Goal: Transaction & Acquisition: Book appointment/travel/reservation

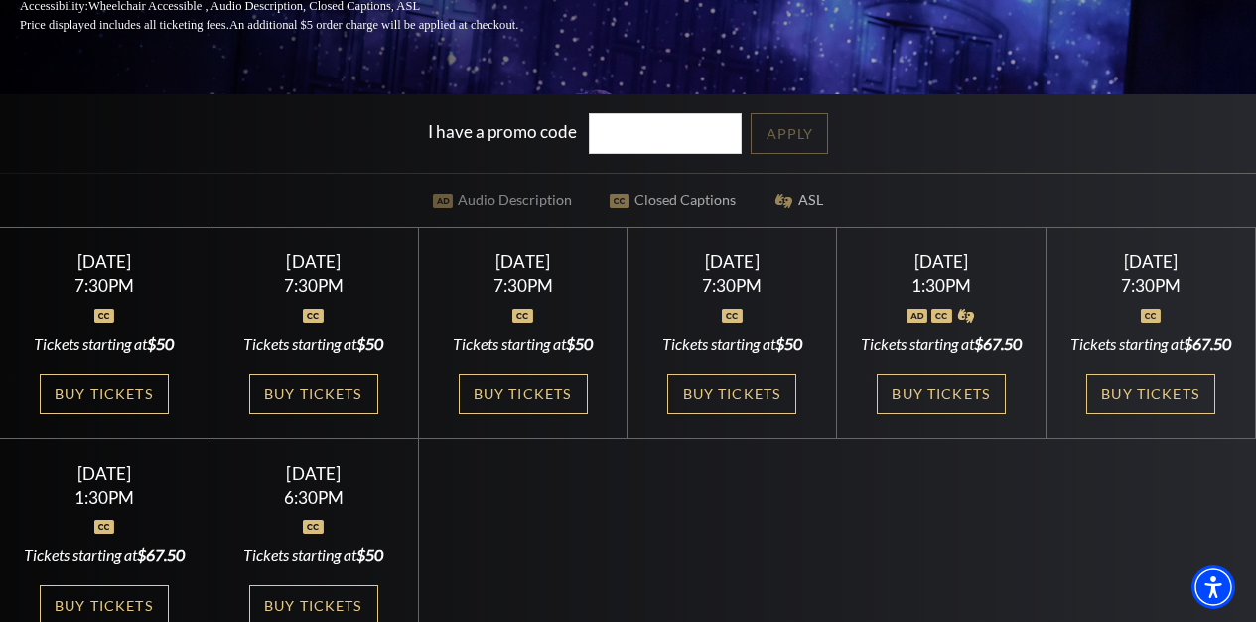
scroll to position [383, 0]
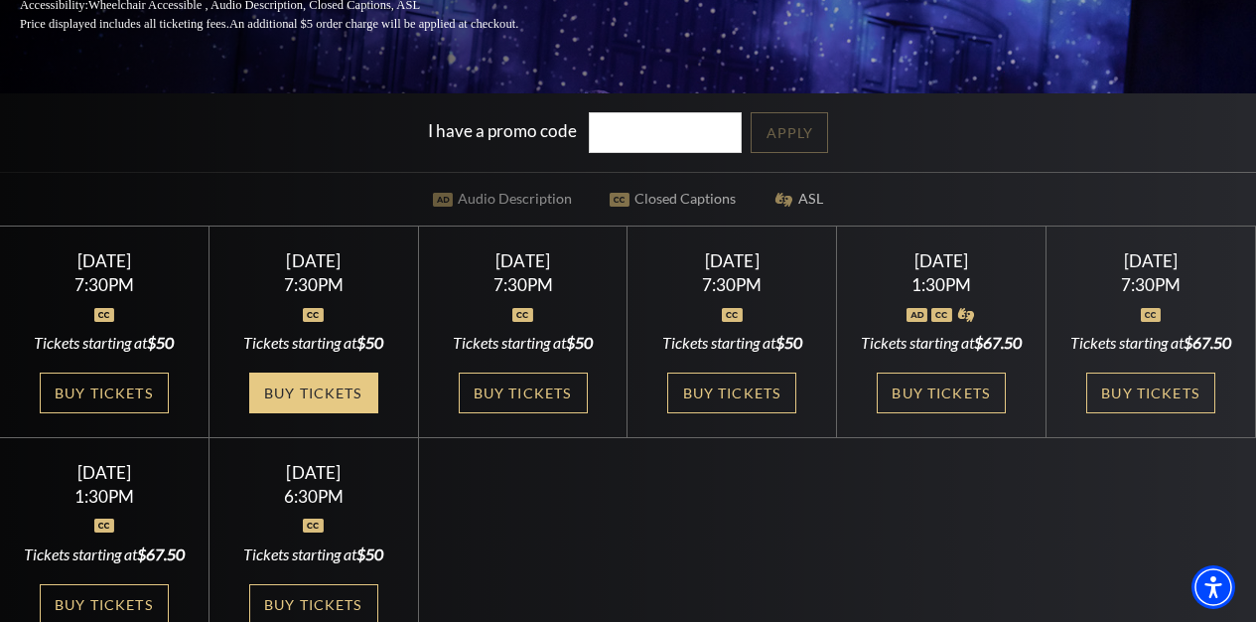
click at [371, 413] on link "Buy Tickets" at bounding box center [313, 392] width 129 height 41
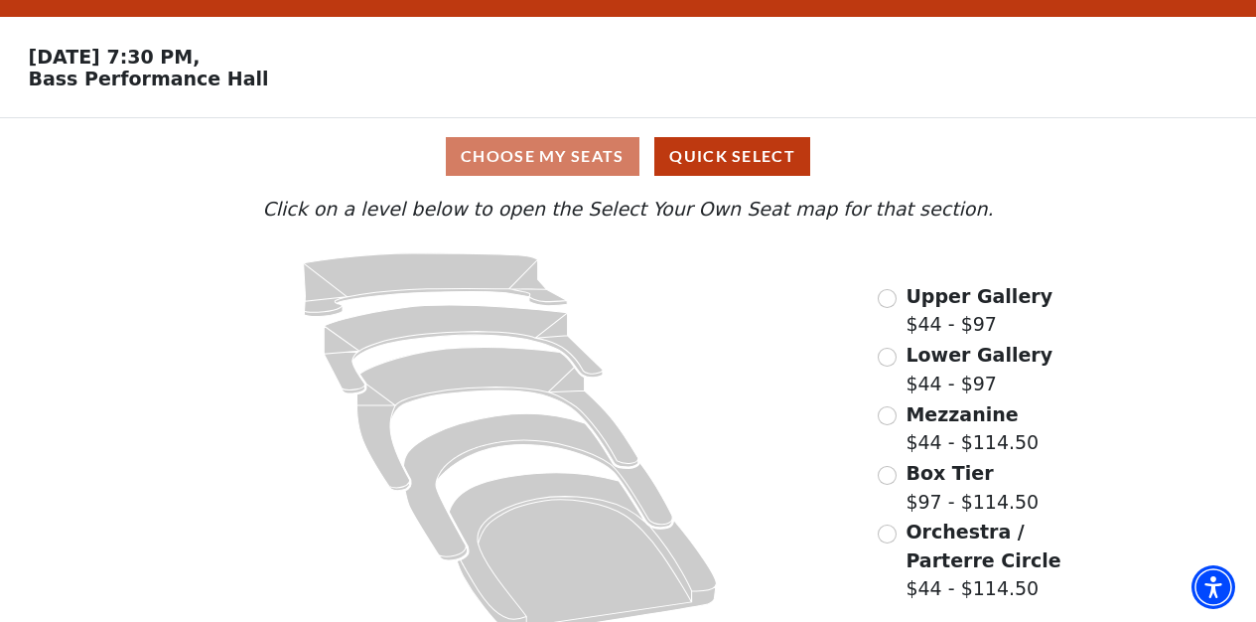
scroll to position [72, 0]
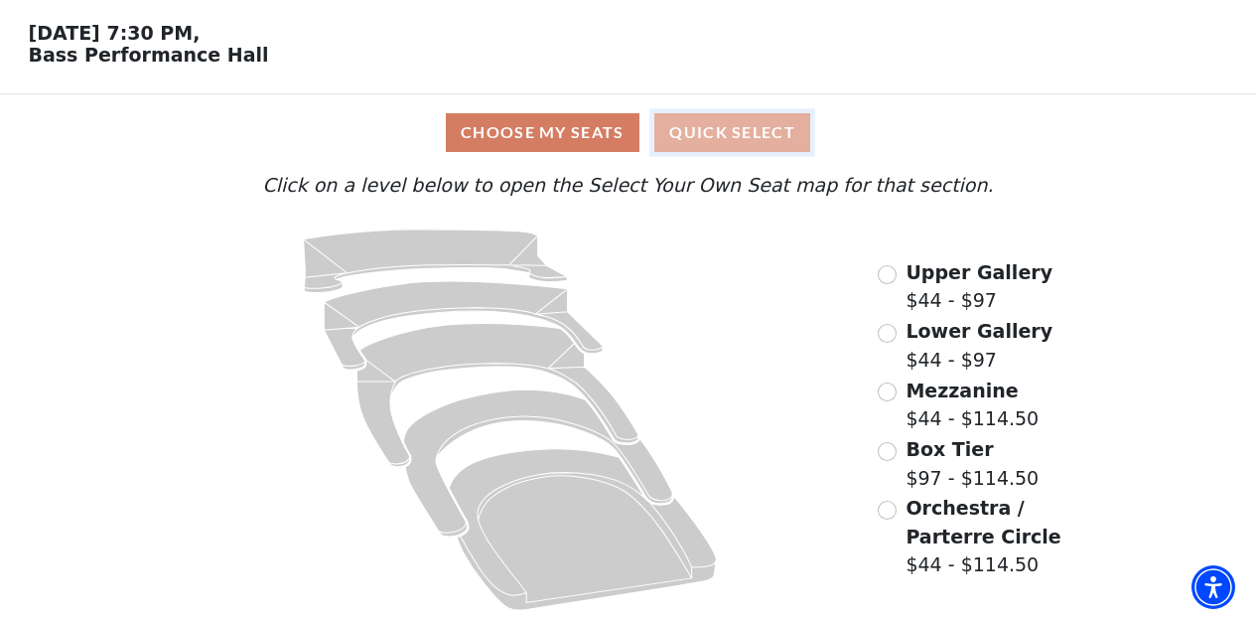
click at [769, 128] on button "Quick Select" at bounding box center [733, 132] width 156 height 39
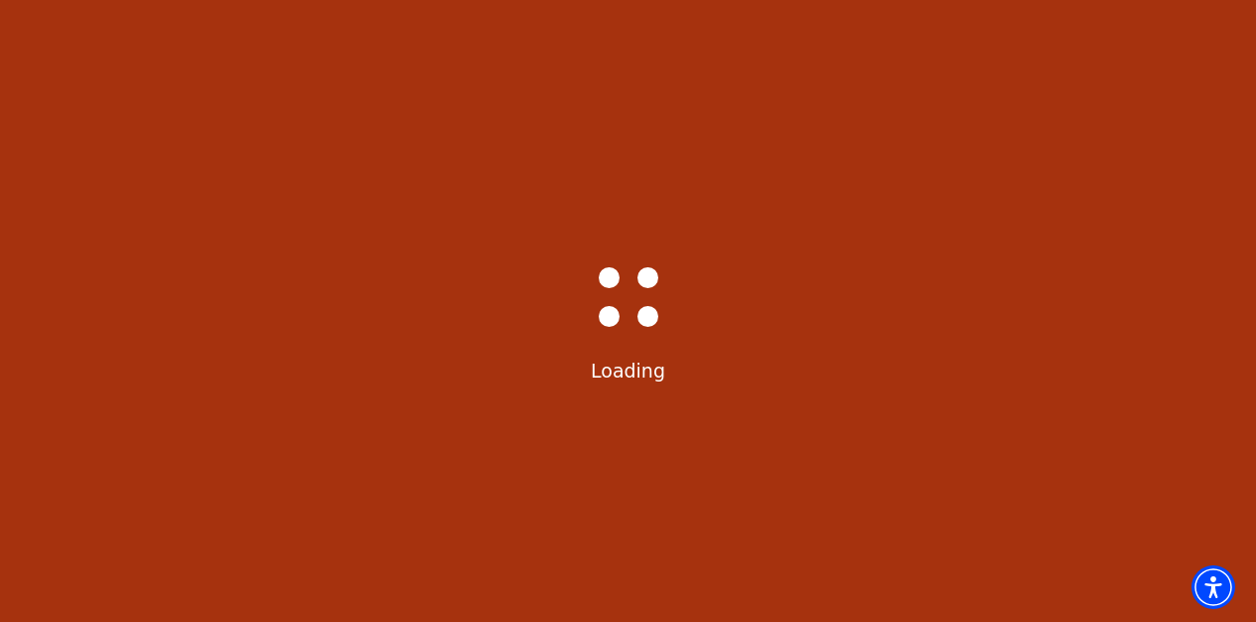
scroll to position [0, 0]
select select "6212"
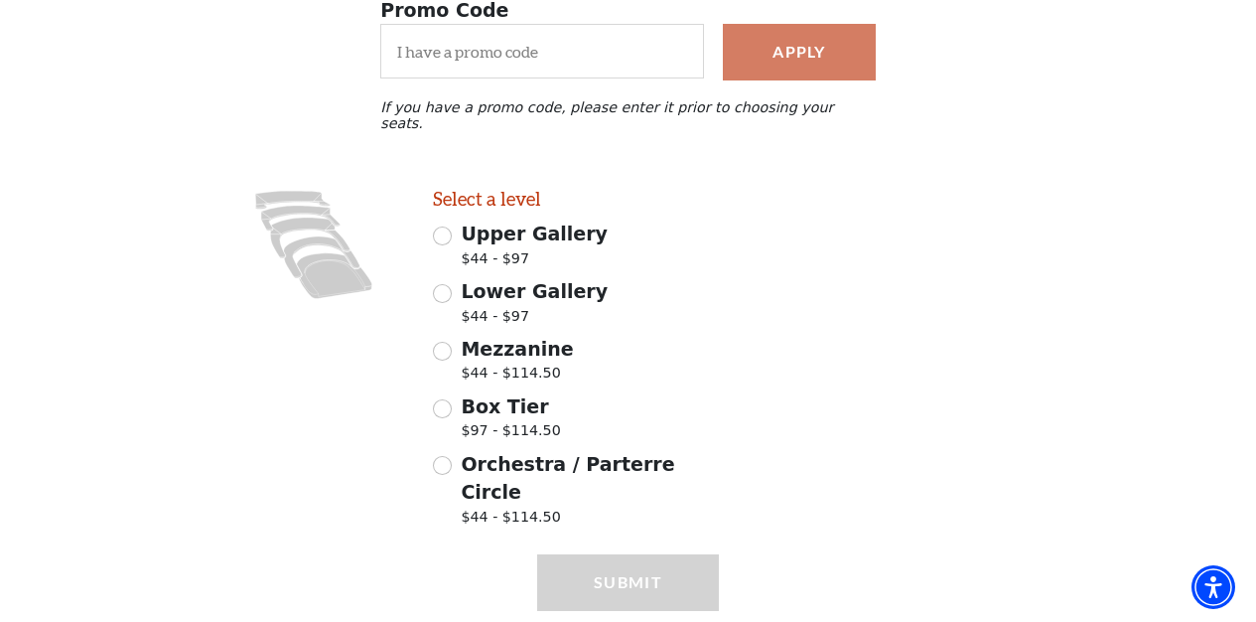
scroll to position [396, 0]
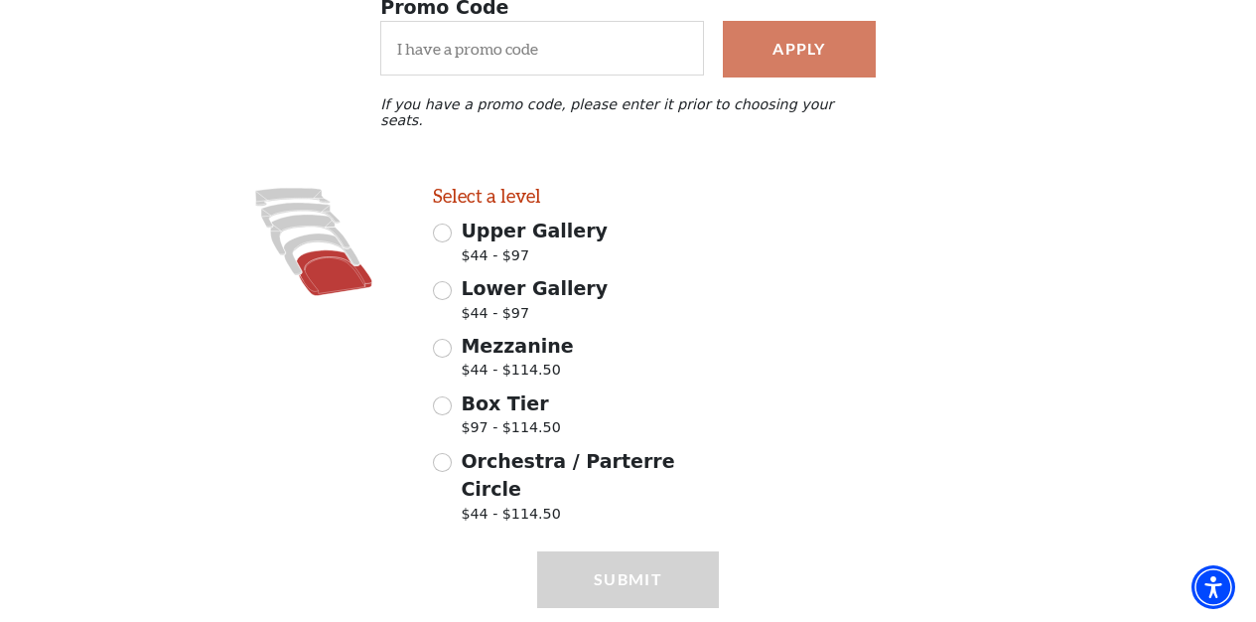
click at [342, 265] on icon at bounding box center [334, 273] width 75 height 46
radio input "true"
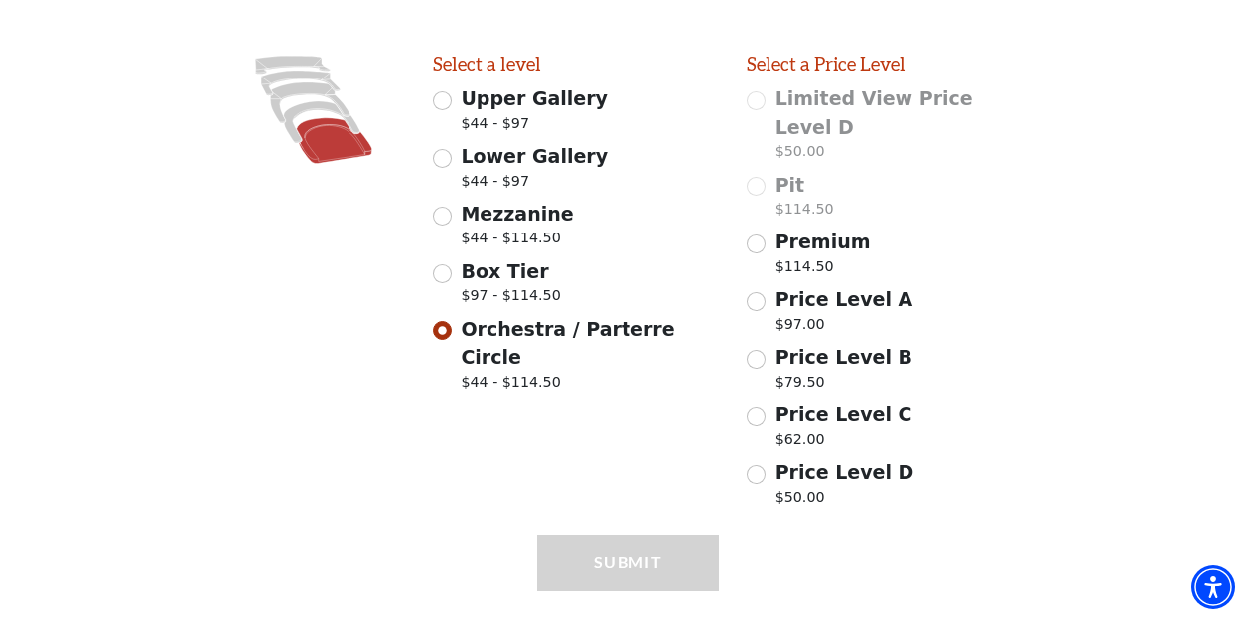
scroll to position [531, 0]
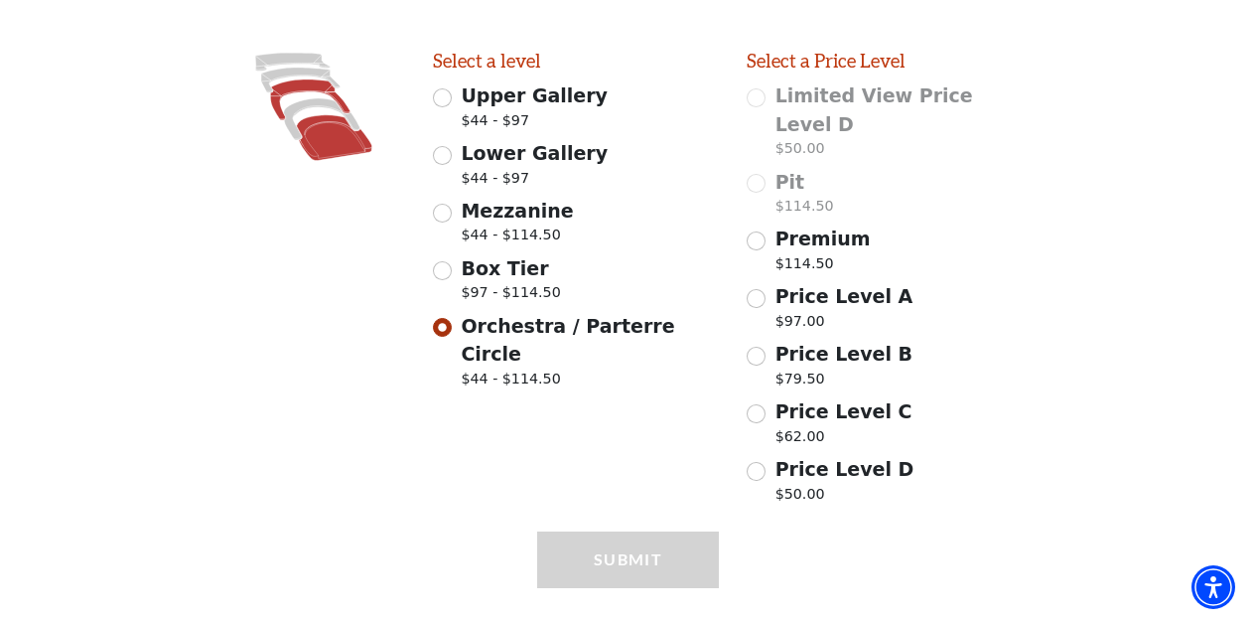
click at [331, 79] on icon at bounding box center [310, 99] width 79 height 41
radio input "true"
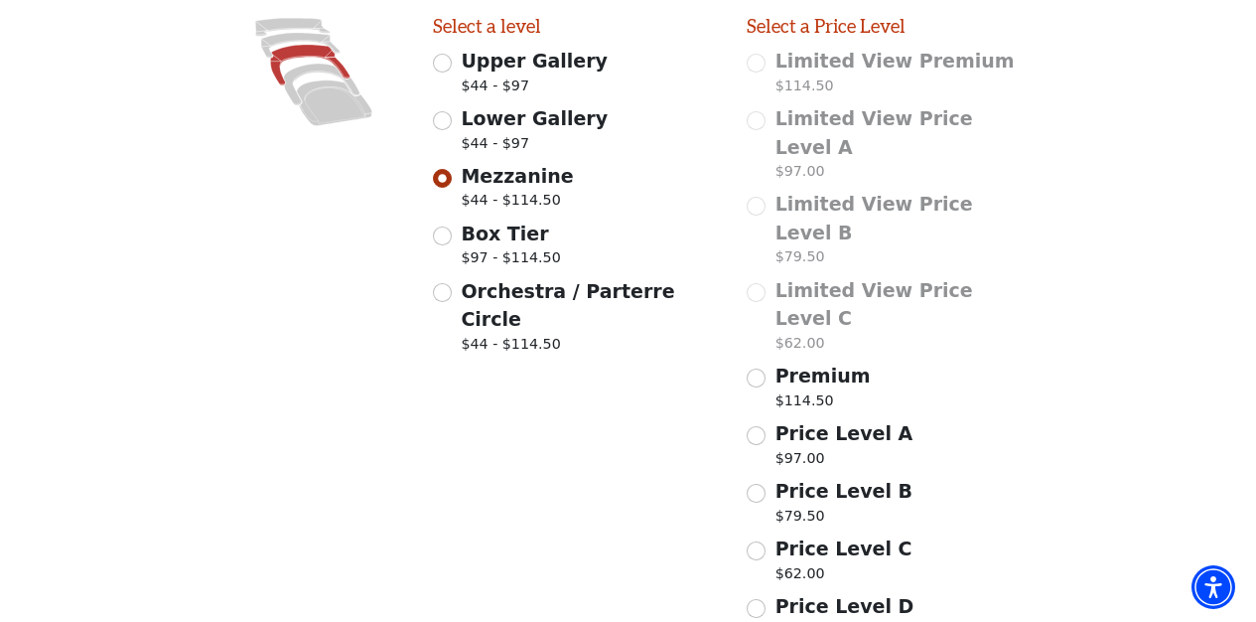
scroll to position [567, 0]
click at [303, 32] on icon at bounding box center [300, 44] width 78 height 25
radio input "true"
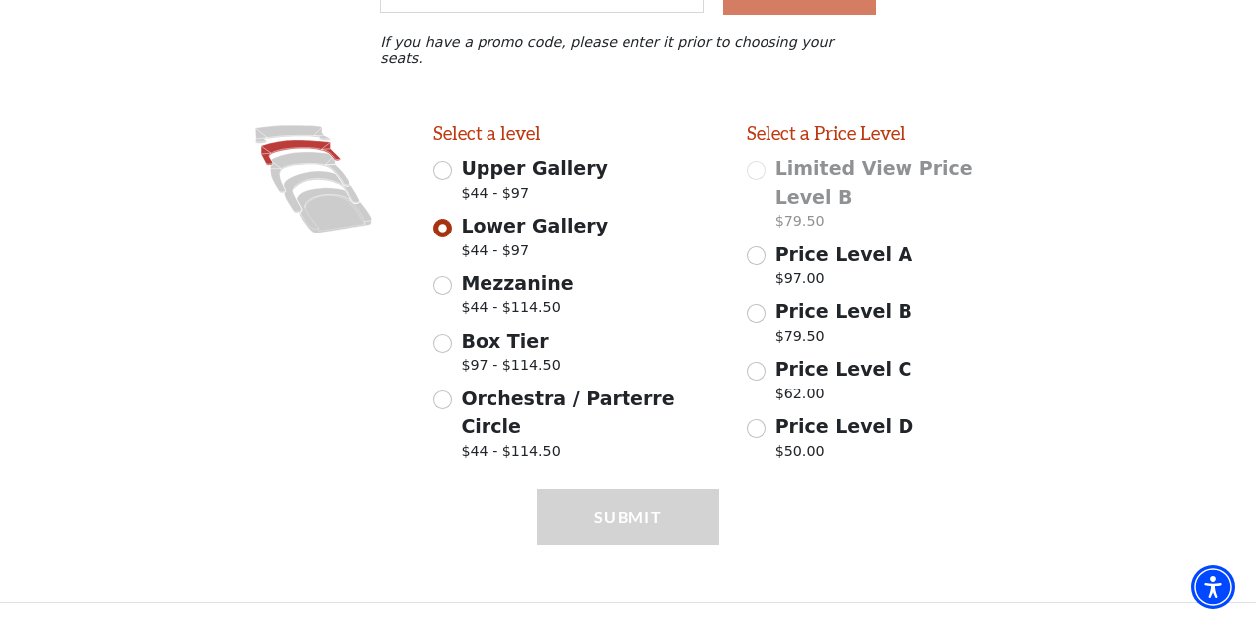
scroll to position [416, 0]
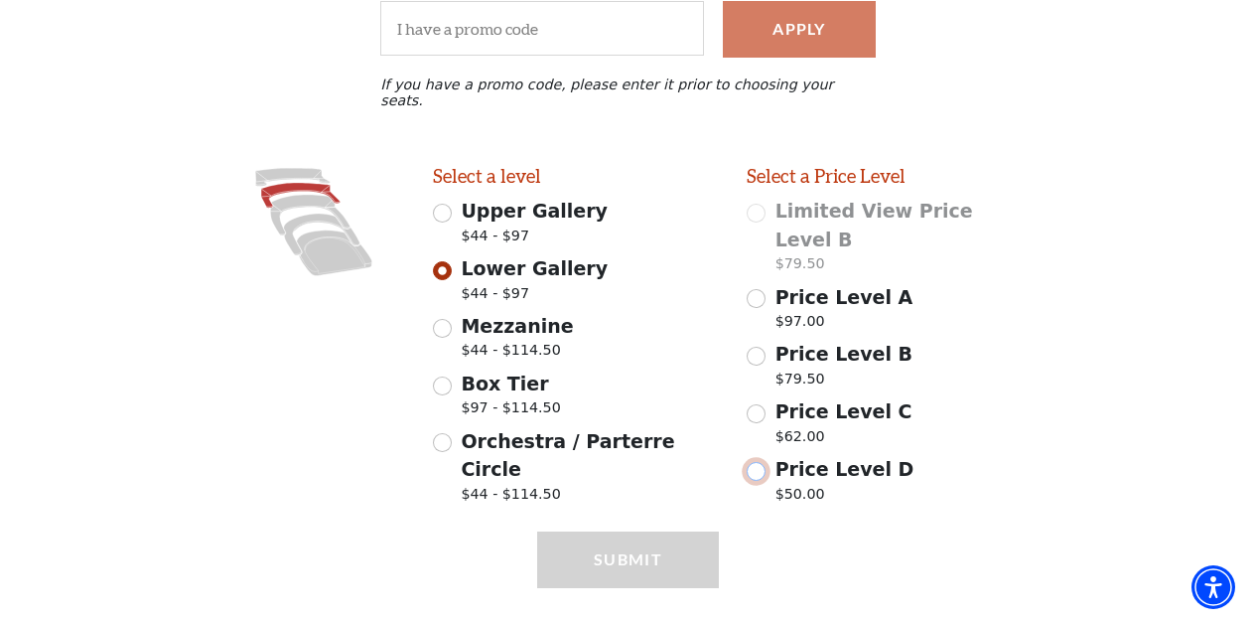
click at [761, 462] on input "Price Level D $50.00" at bounding box center [756, 471] width 19 height 19
radio input "true"
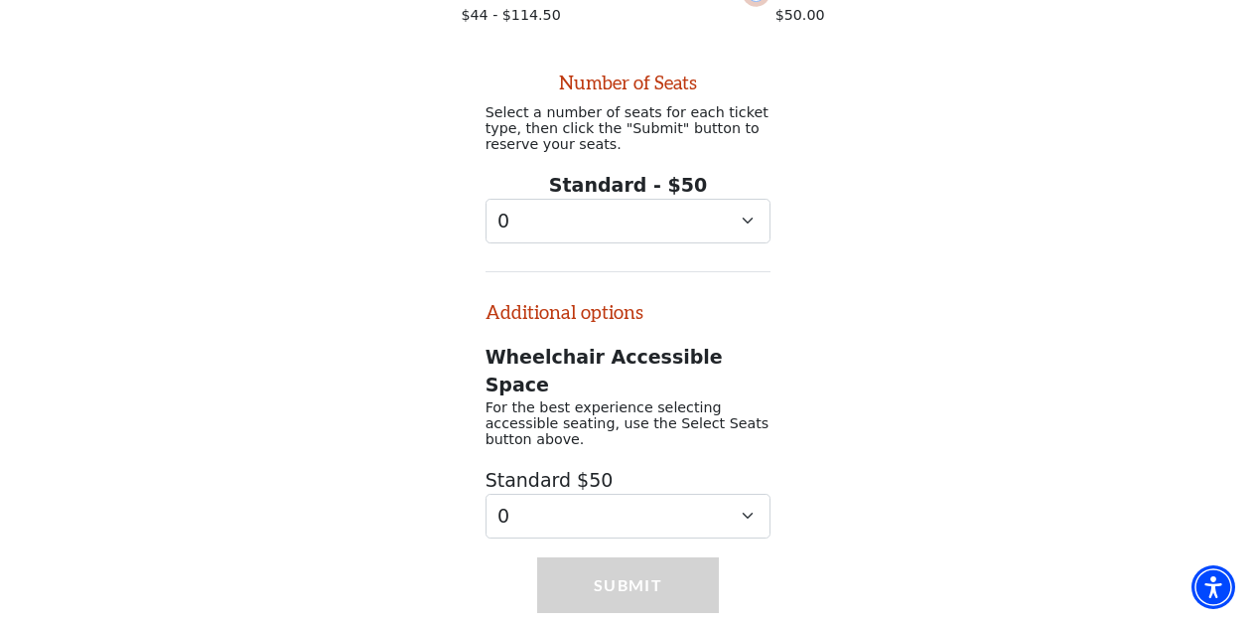
scroll to position [898, 0]
